Goal: Task Accomplishment & Management: Manage account settings

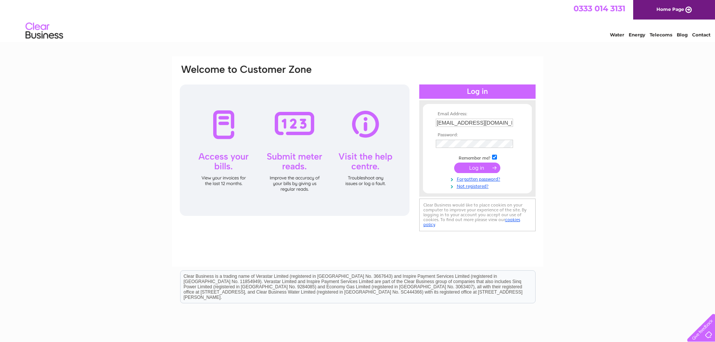
click at [491, 122] on input "admin@goforthstirling.co.uk" at bounding box center [474, 123] width 77 height 8
type input "invoicing@queenshouse.uk"
click at [480, 167] on input "submit" at bounding box center [477, 168] width 46 height 11
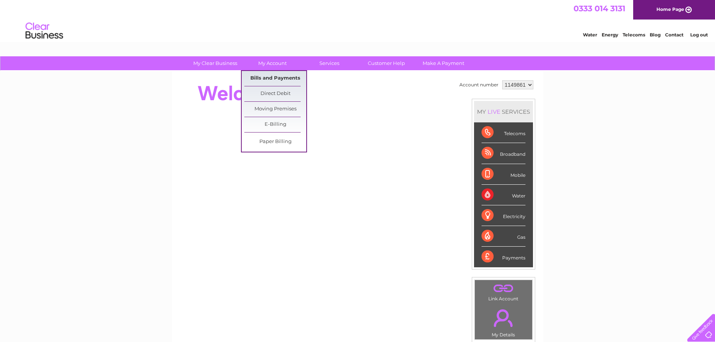
click at [272, 79] on link "Bills and Payments" at bounding box center [275, 78] width 62 height 15
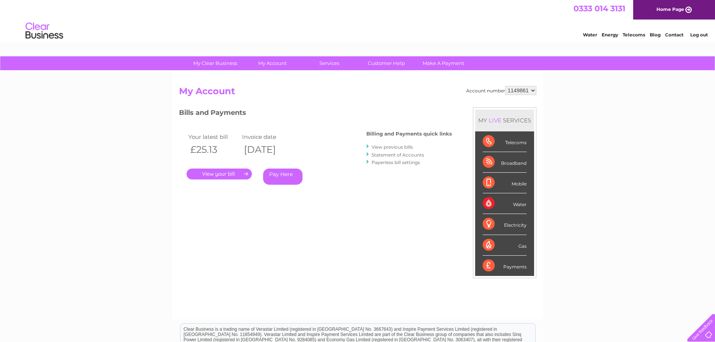
click at [230, 175] on link "." at bounding box center [219, 174] width 65 height 11
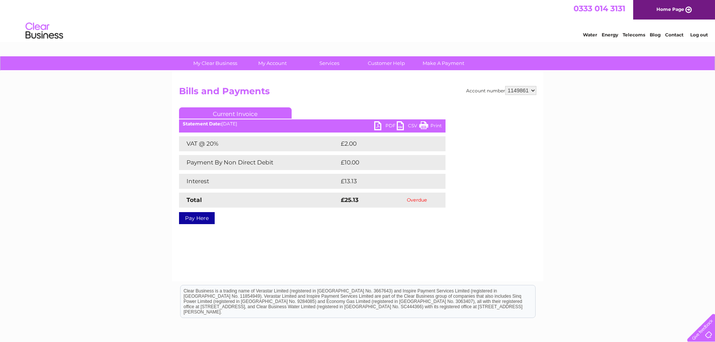
click at [390, 128] on link "PDF" at bounding box center [385, 126] width 23 height 11
click at [672, 35] on link "Contact" at bounding box center [674, 35] width 18 height 6
click at [382, 61] on link "Customer Help" at bounding box center [386, 63] width 62 height 14
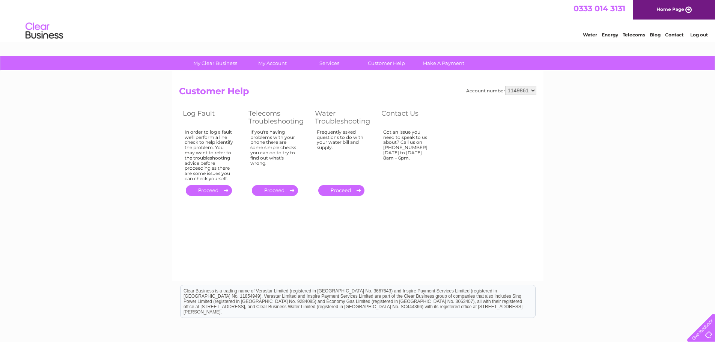
click at [342, 190] on link "." at bounding box center [341, 190] width 46 height 11
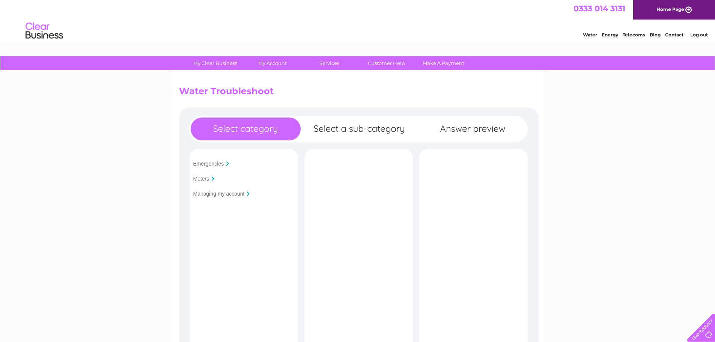
click at [215, 194] on input "Managing my account" at bounding box center [218, 194] width 51 height 6
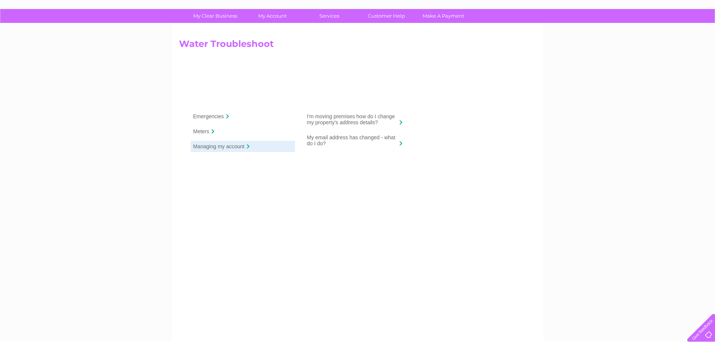
scroll to position [38, 0]
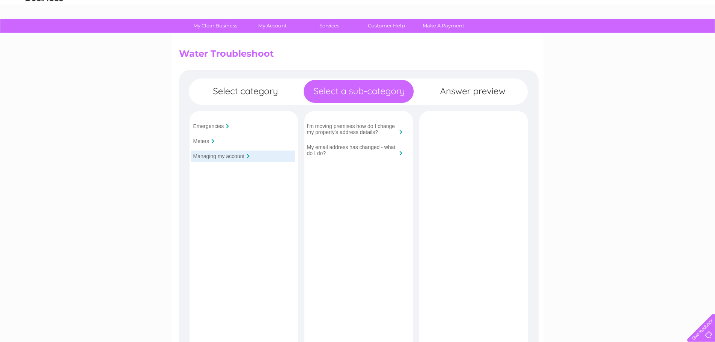
click at [359, 129] on input "I'm moving premises how do I change my property's address details?" at bounding box center [352, 129] width 90 height 12
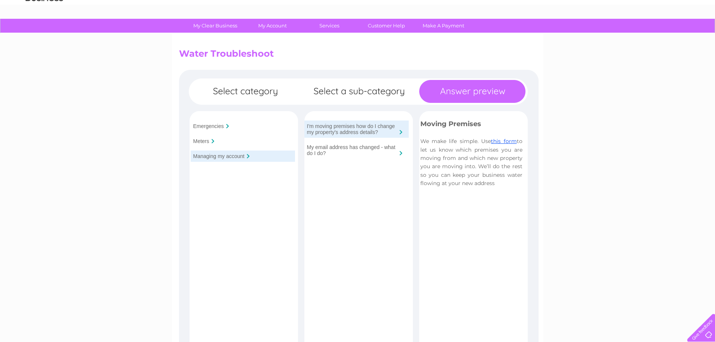
click at [346, 151] on input "My email address has changed - what do I do?" at bounding box center [352, 150] width 90 height 12
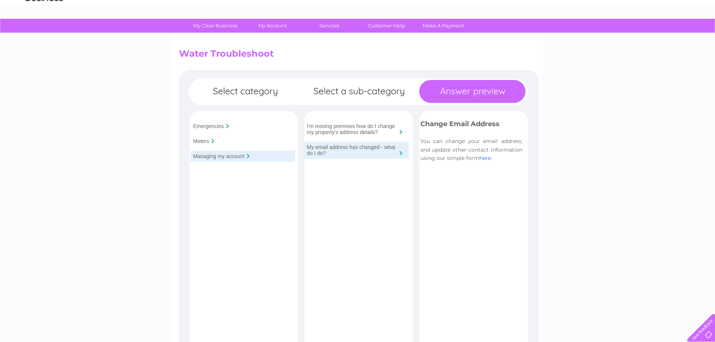
click at [486, 160] on link "here" at bounding box center [485, 158] width 12 height 7
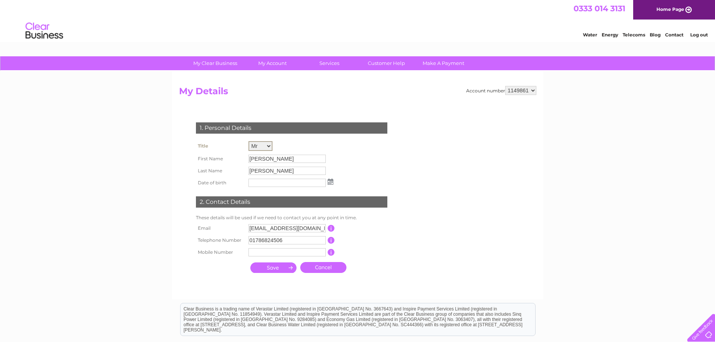
click at [260, 144] on select "Mr Mrs Ms Miss Dr Rev Prof Other" at bounding box center [260, 146] width 24 height 10
click at [248, 141] on select "Mr Mrs Ms Miss Dr Rev Prof Other" at bounding box center [260, 146] width 24 height 10
drag, startPoint x: 290, startPoint y: 161, endPoint x: 202, endPoint y: 159, distance: 87.8
click at [202, 159] on tr "First Name Stephen" at bounding box center [264, 158] width 141 height 13
click at [274, 155] on input "Stephen" at bounding box center [287, 158] width 78 height 9
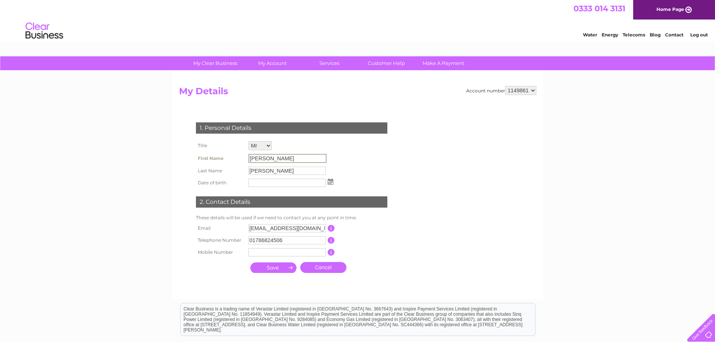
drag, startPoint x: 290, startPoint y: 158, endPoint x: 209, endPoint y: 152, distance: 80.9
click at [202, 157] on tr "First Name Stephen" at bounding box center [264, 158] width 141 height 13
click at [272, 230] on input "invoicing@cleanhouse.uk" at bounding box center [286, 228] width 77 height 8
drag, startPoint x: 316, startPoint y: 229, endPoint x: 211, endPoint y: 230, distance: 105.5
click at [211, 230] on tr "Email invoicing@cleanhouse.uk This should be a valid email address" at bounding box center [295, 227] width 202 height 13
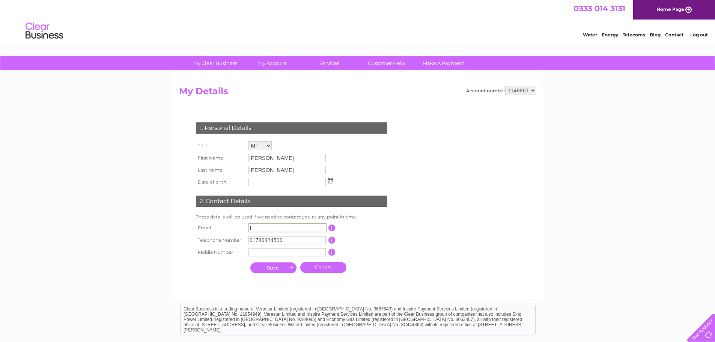
click at [134, 225] on div "My Clear Business Login Details My Details My Preferences Link Account My Accou…" at bounding box center [357, 241] width 715 height 371
drag, startPoint x: 266, startPoint y: 227, endPoint x: 227, endPoint y: 228, distance: 39.4
click at [227, 228] on tr "Email f Invalid This should be a valid email address" at bounding box center [295, 227] width 202 height 13
type input "accounts@woodwinters.com"
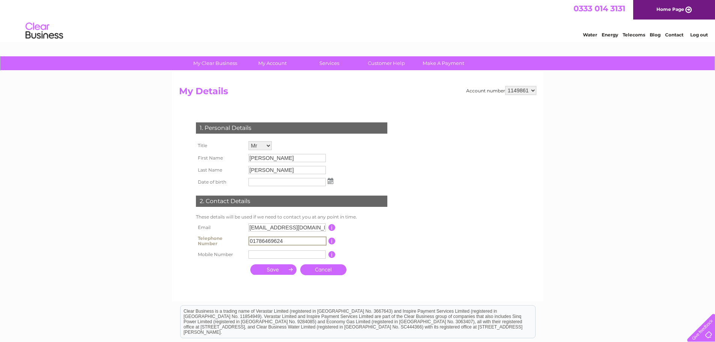
type input "01786469624"
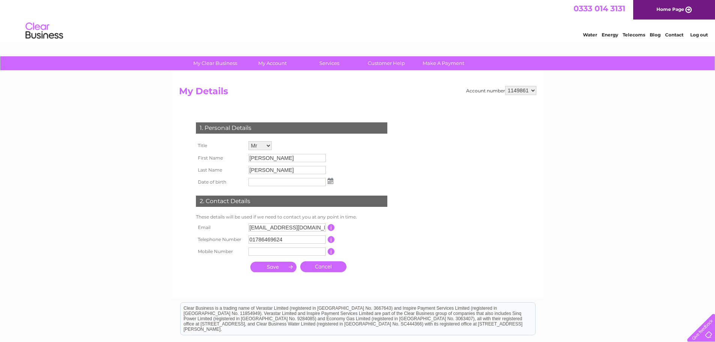
click at [270, 269] on input "submit" at bounding box center [273, 267] width 46 height 11
click at [330, 181] on img at bounding box center [331, 181] width 6 height 6
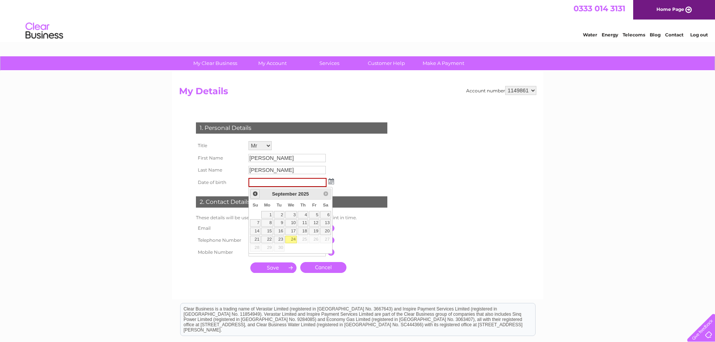
click at [254, 193] on span "Prev" at bounding box center [255, 194] width 6 height 6
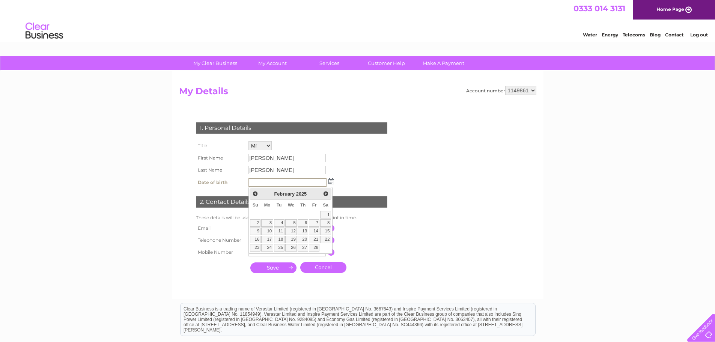
click at [266, 183] on input "text" at bounding box center [287, 182] width 78 height 9
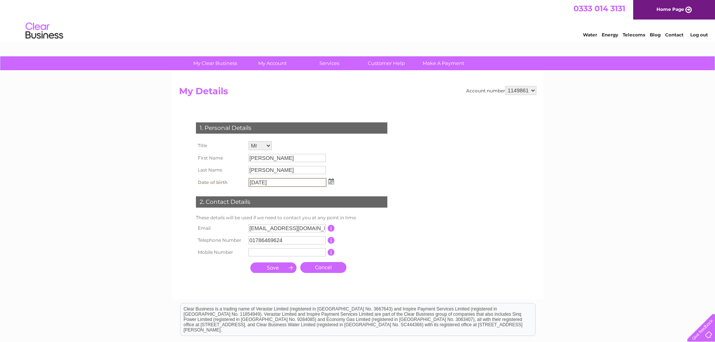
drag, startPoint x: 270, startPoint y: 182, endPoint x: 213, endPoint y: 184, distance: 57.1
click at [213, 184] on tr "Date of birth 5/1/79" at bounding box center [265, 182] width 142 height 13
type input "05/01/1979"
click at [275, 266] on input "submit" at bounding box center [273, 267] width 46 height 11
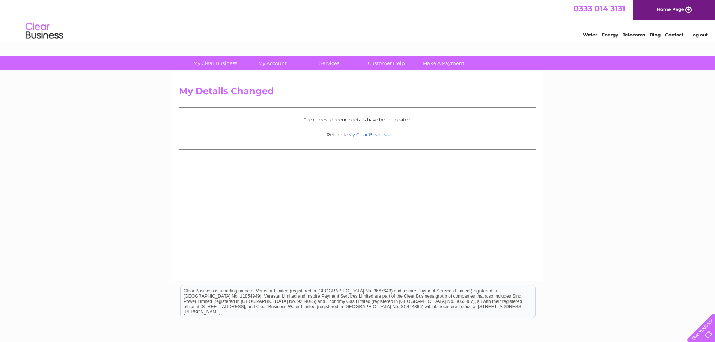
click at [367, 134] on link "My Clear Business" at bounding box center [368, 135] width 41 height 6
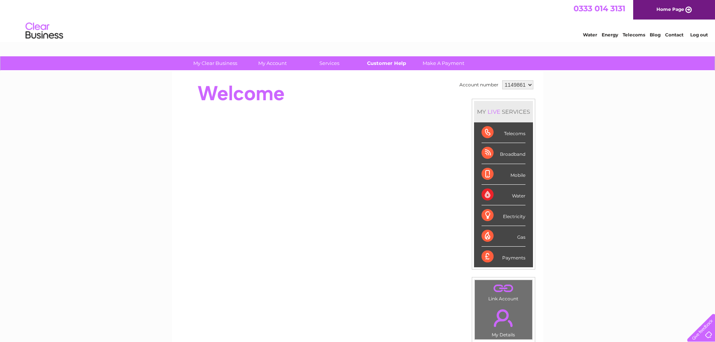
click at [384, 64] on link "Customer Help" at bounding box center [386, 63] width 62 height 14
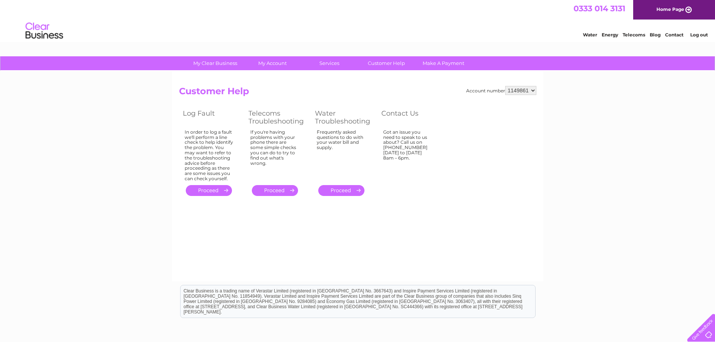
click at [519, 90] on select "1149861 1149955" at bounding box center [520, 90] width 31 height 9
select select "1149955"
click at [506, 86] on select "1149861 1149955" at bounding box center [520, 90] width 31 height 9
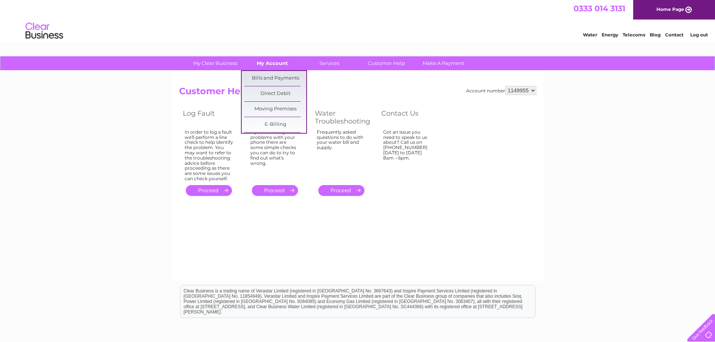
click at [279, 65] on link "My Account" at bounding box center [272, 63] width 62 height 14
click at [277, 79] on link "Bills and Payments" at bounding box center [275, 78] width 62 height 15
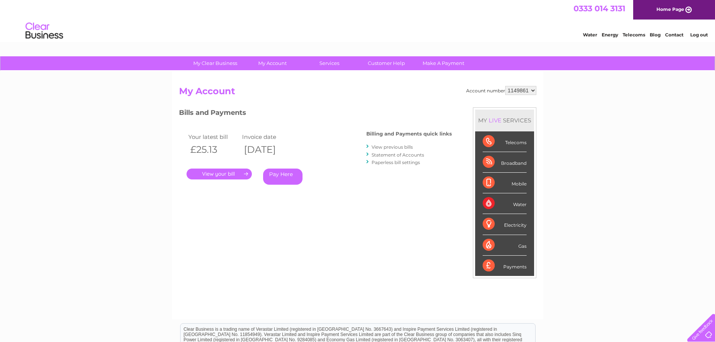
click at [521, 92] on select "1149861 1149955" at bounding box center [520, 90] width 31 height 9
select select "1149955"
click at [506, 86] on select "1149861 1149955" at bounding box center [520, 90] width 31 height 9
